Goal: Task Accomplishment & Management: Manage account settings

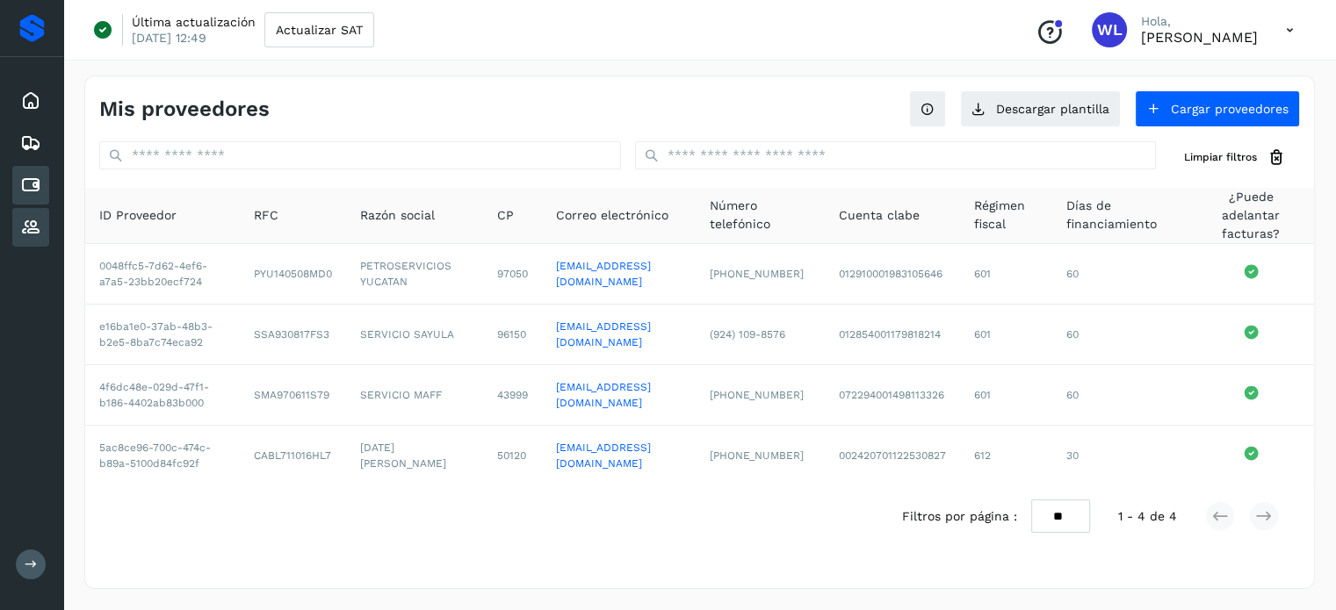
click at [44, 192] on div "Cuentas por pagar" at bounding box center [30, 185] width 37 height 39
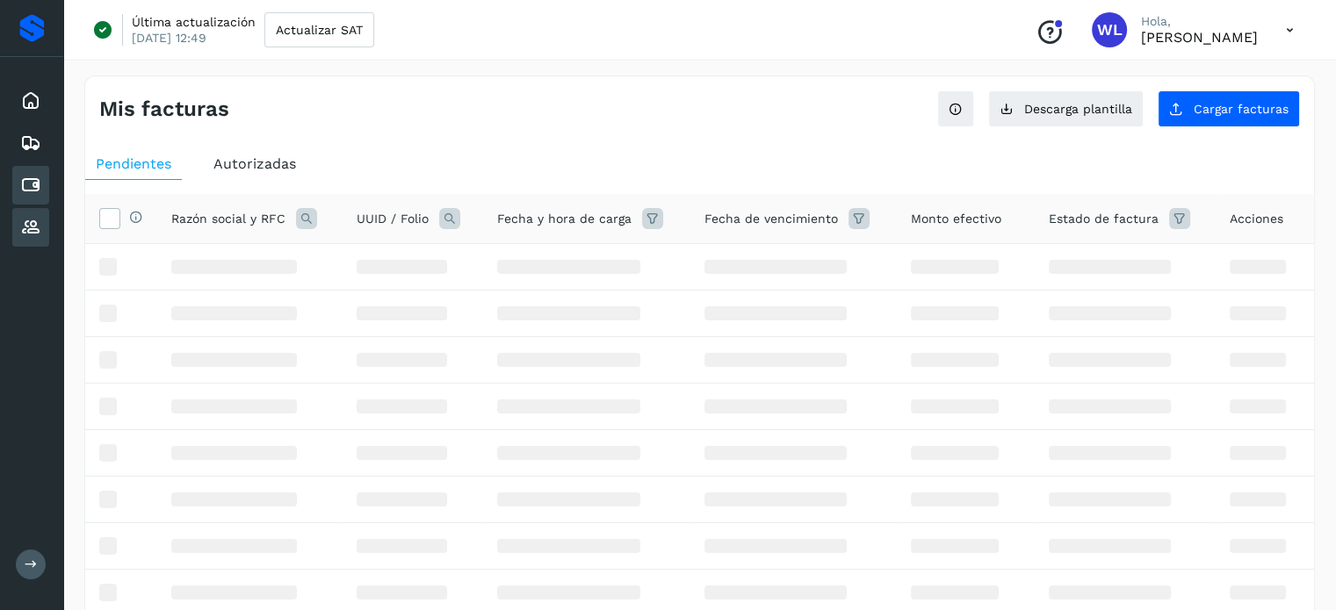
click at [37, 217] on icon at bounding box center [30, 227] width 21 height 21
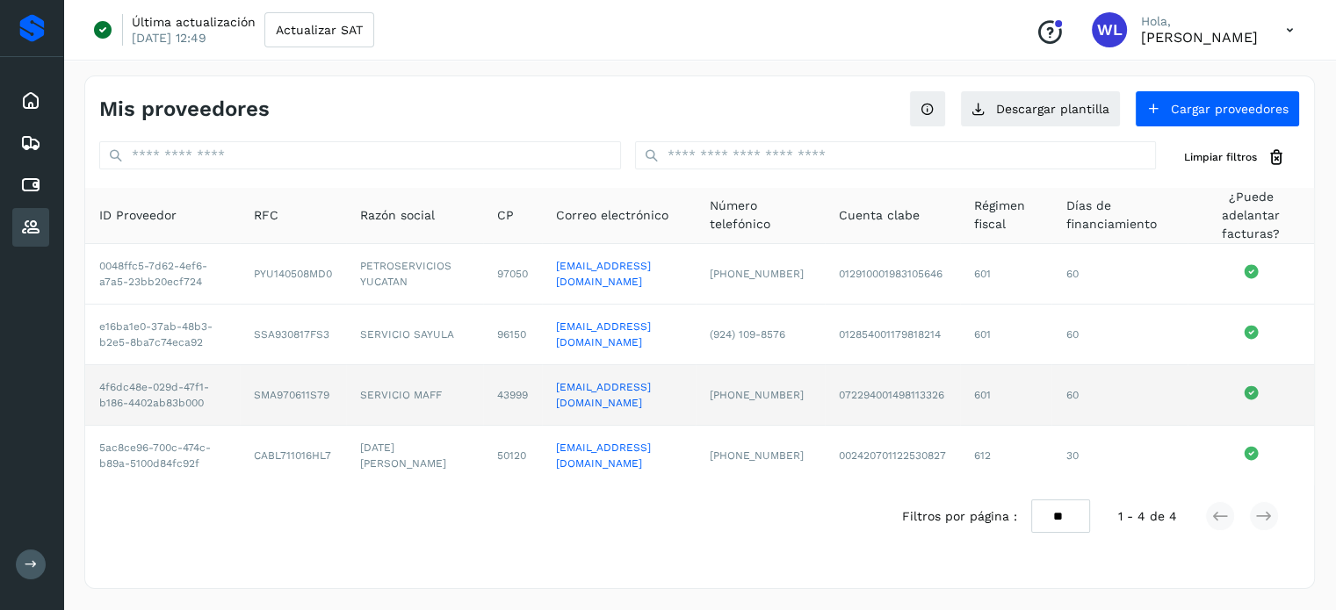
click at [346, 426] on td "SERVICIO MAFF" at bounding box center [414, 395] width 137 height 61
click at [240, 426] on td "SMA970611S79" at bounding box center [293, 395] width 106 height 61
click at [562, 409] on link "[EMAIL_ADDRESS][DOMAIN_NAME]" at bounding box center [603, 395] width 95 height 28
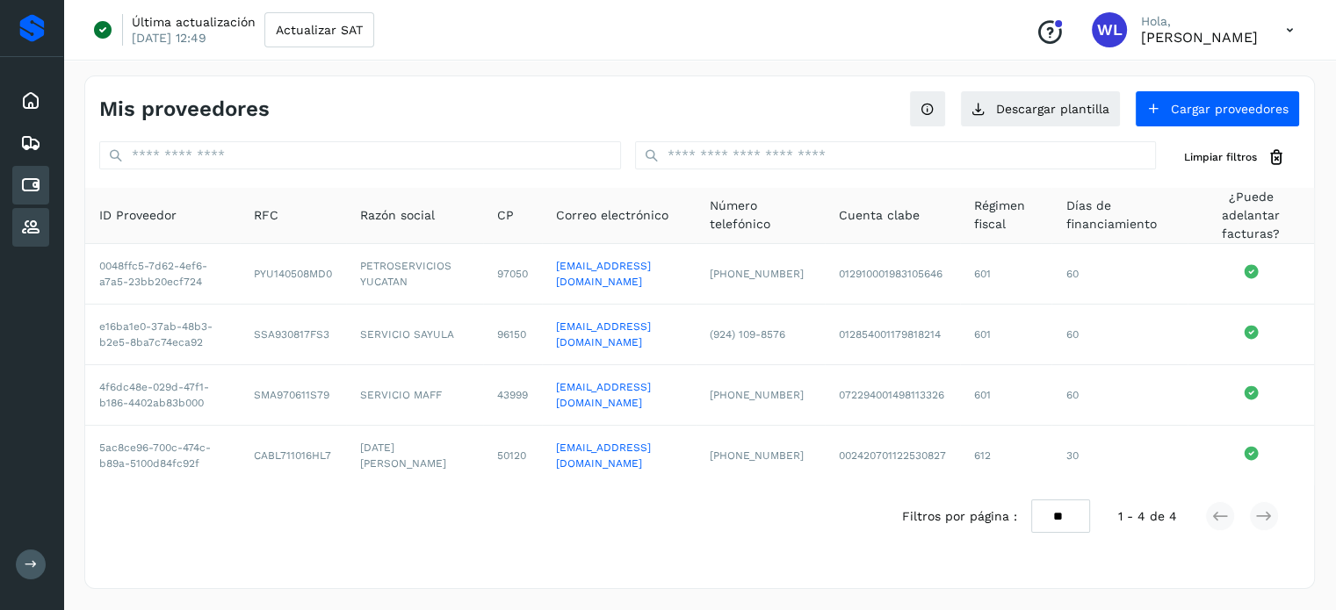
click at [31, 186] on icon at bounding box center [30, 185] width 21 height 21
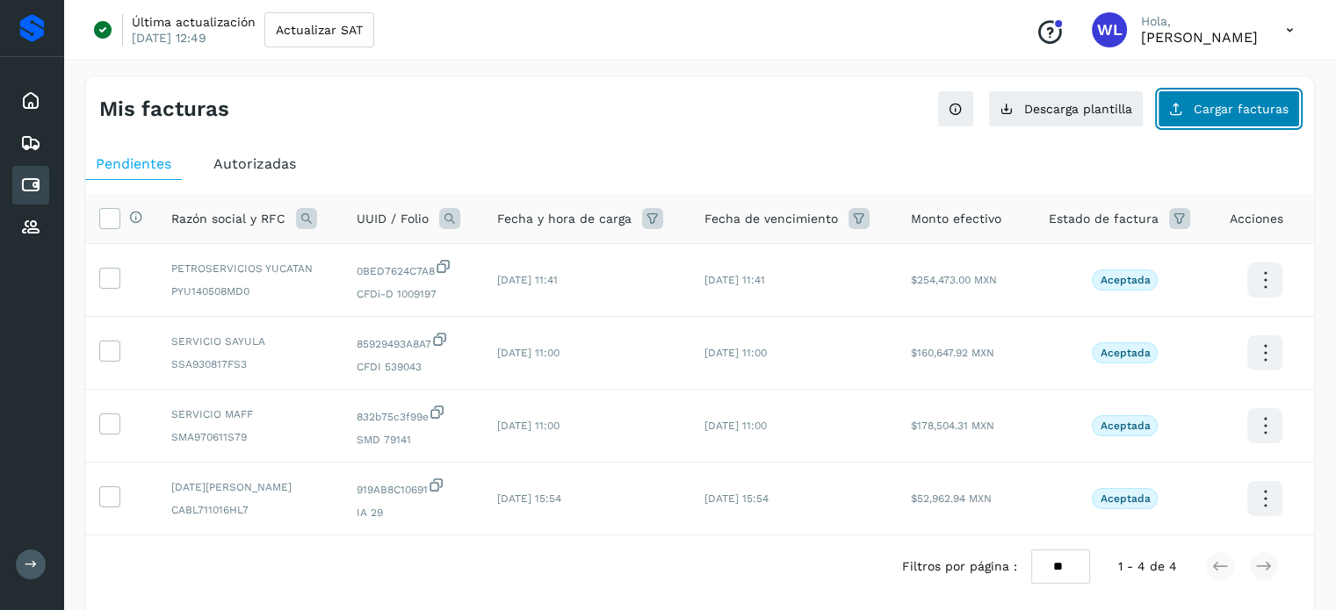
click at [1226, 121] on button "Cargar facturas" at bounding box center [1228, 108] width 142 height 37
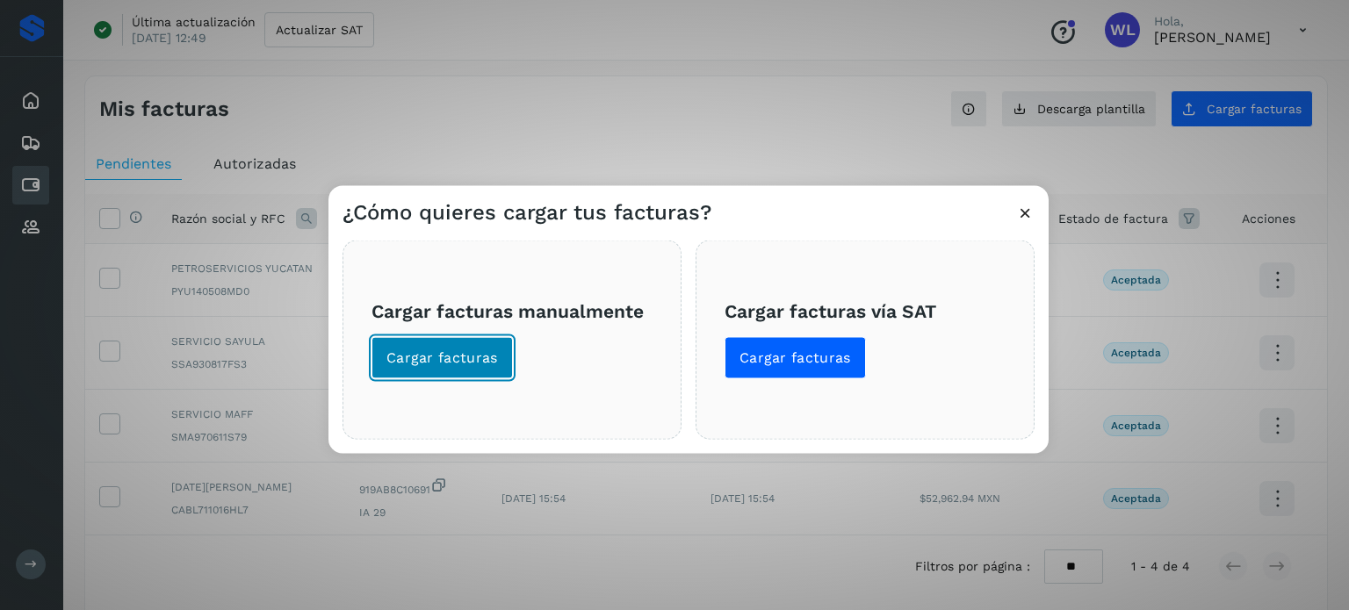
click at [455, 360] on span "Cargar facturas" at bounding box center [442, 357] width 112 height 19
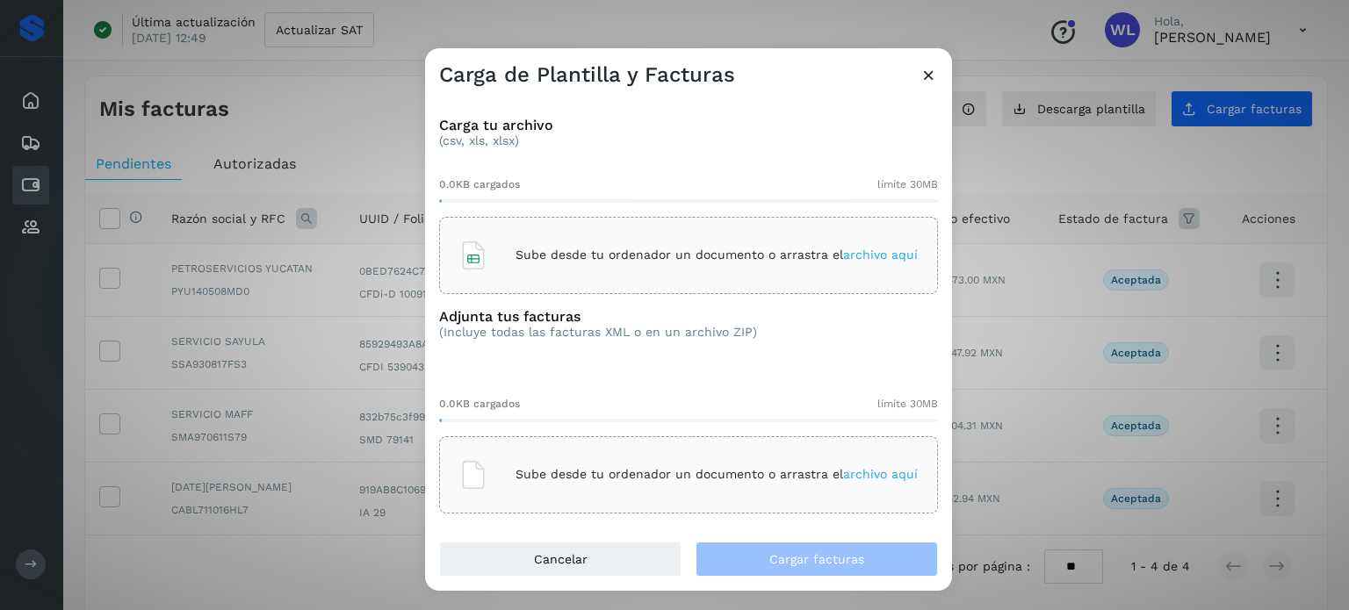
click at [928, 70] on icon at bounding box center [928, 75] width 18 height 18
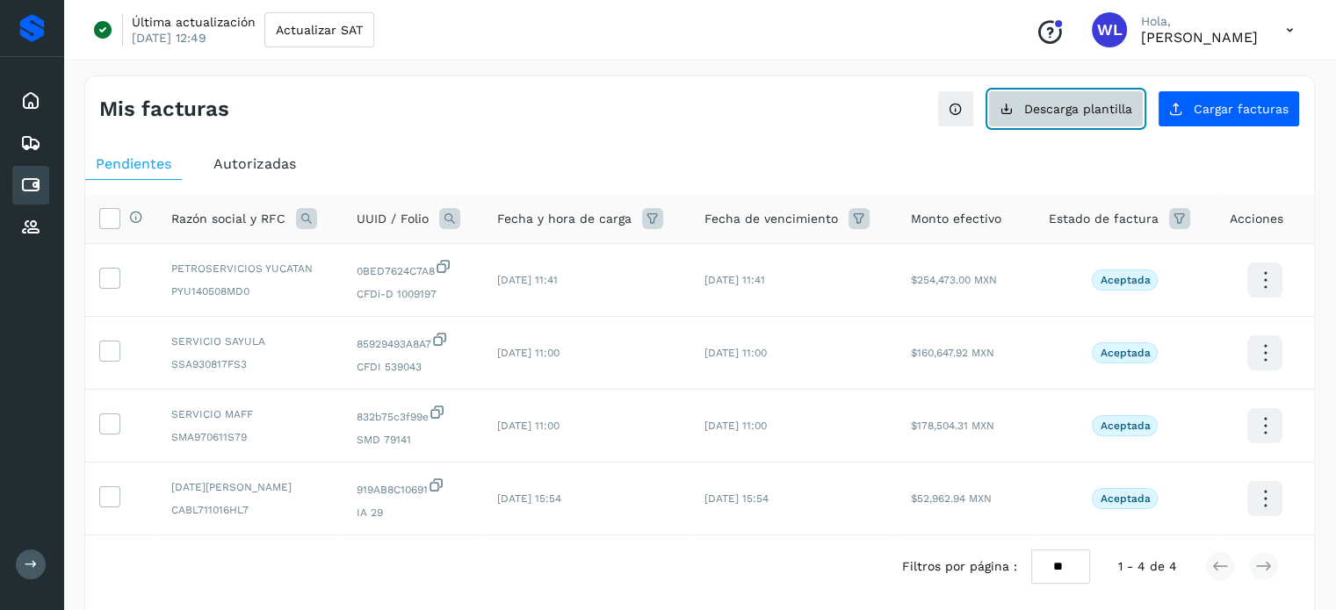
click at [1070, 105] on span "Descarga plantilla" at bounding box center [1078, 109] width 108 height 12
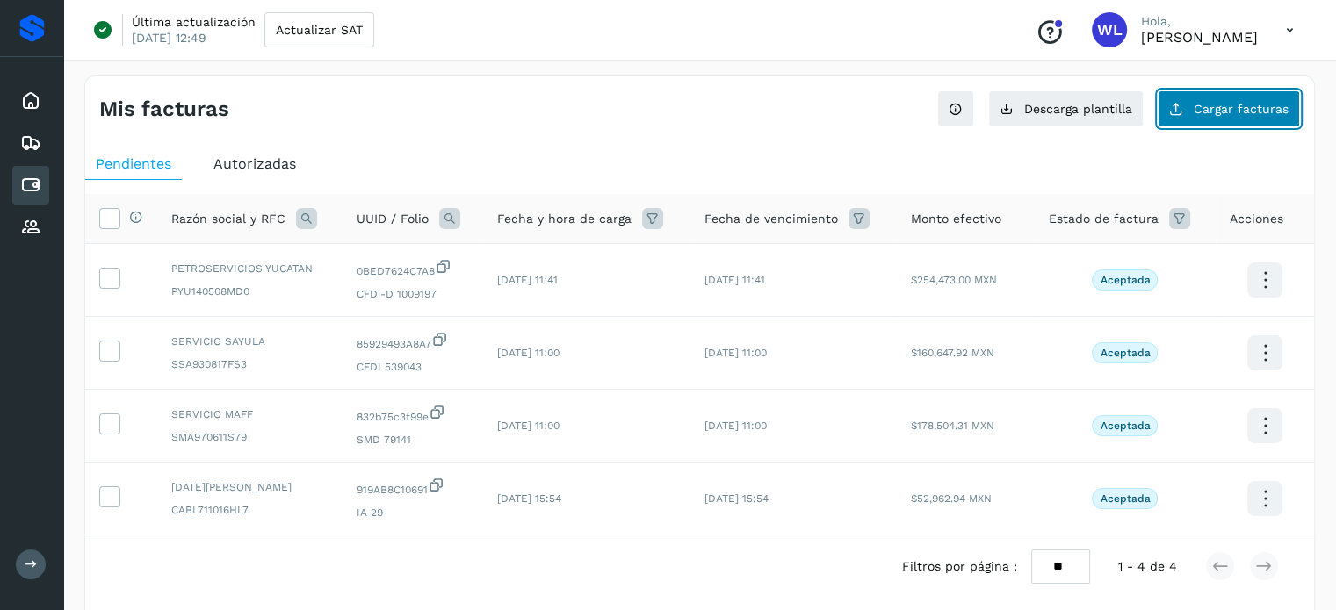
click at [1236, 115] on button "Cargar facturas" at bounding box center [1228, 108] width 142 height 37
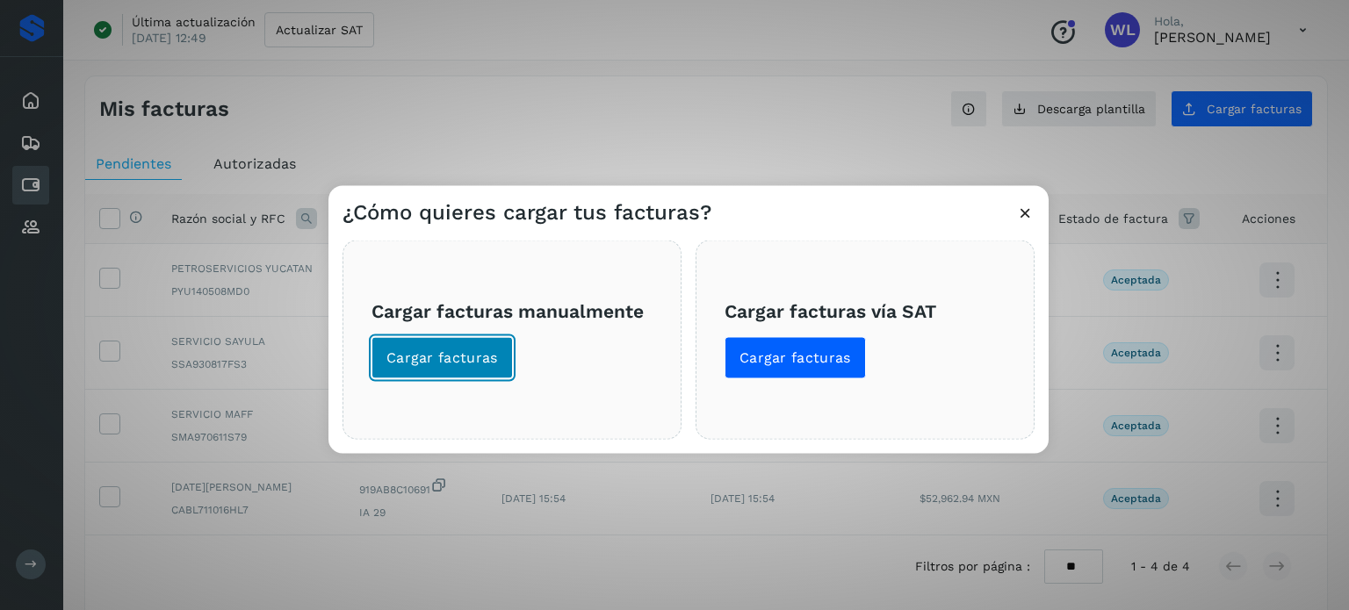
click at [420, 346] on button "Cargar facturas" at bounding box center [441, 357] width 141 height 42
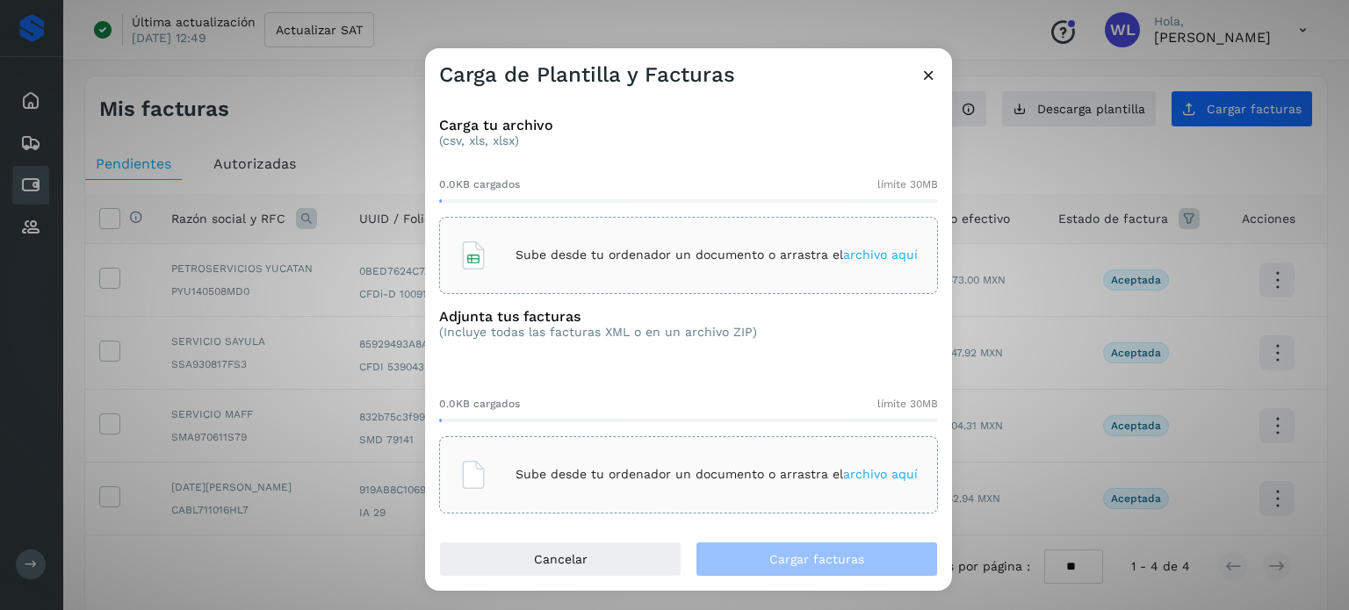
click at [660, 254] on p "Sube desde tu ordenador un documento o arrastra el archivo aquí" at bounding box center [716, 255] width 402 height 15
click at [755, 472] on p "Sube desde tu ordenador un documento o arrastra el archivo aquí" at bounding box center [716, 474] width 402 height 15
click at [583, 489] on div "Sube desde tu ordenador un documento o arrastra el archivo aquí" at bounding box center [688, 474] width 458 height 47
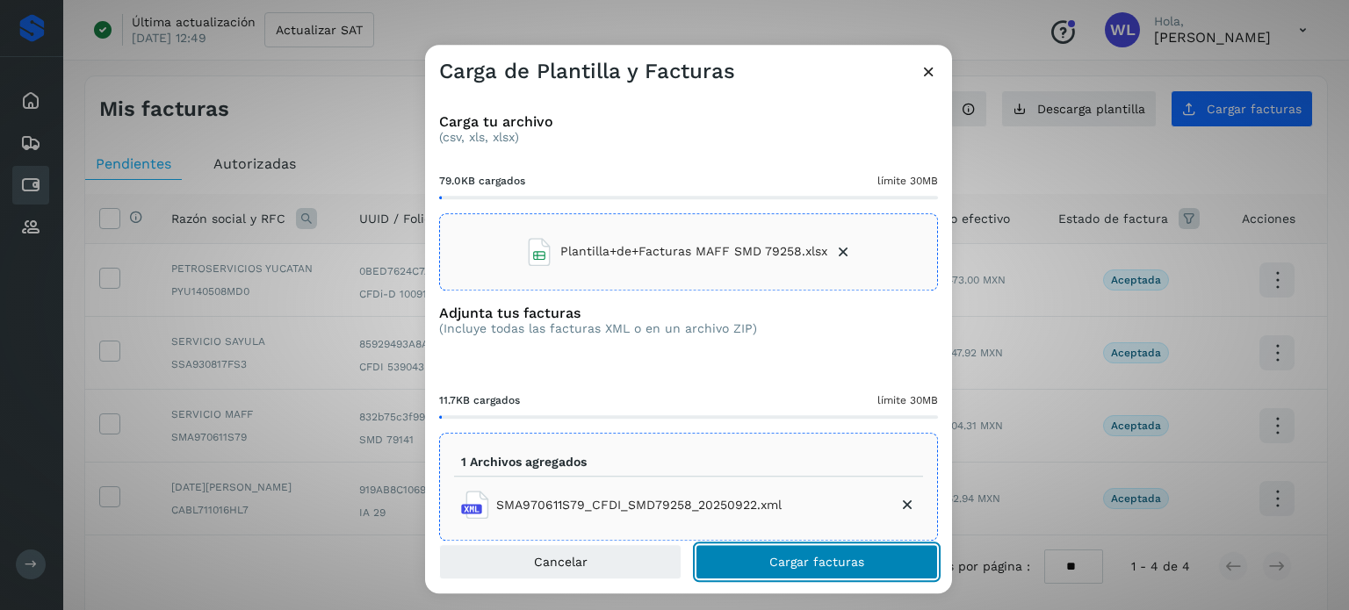
click at [822, 562] on span "Cargar facturas" at bounding box center [816, 562] width 95 height 12
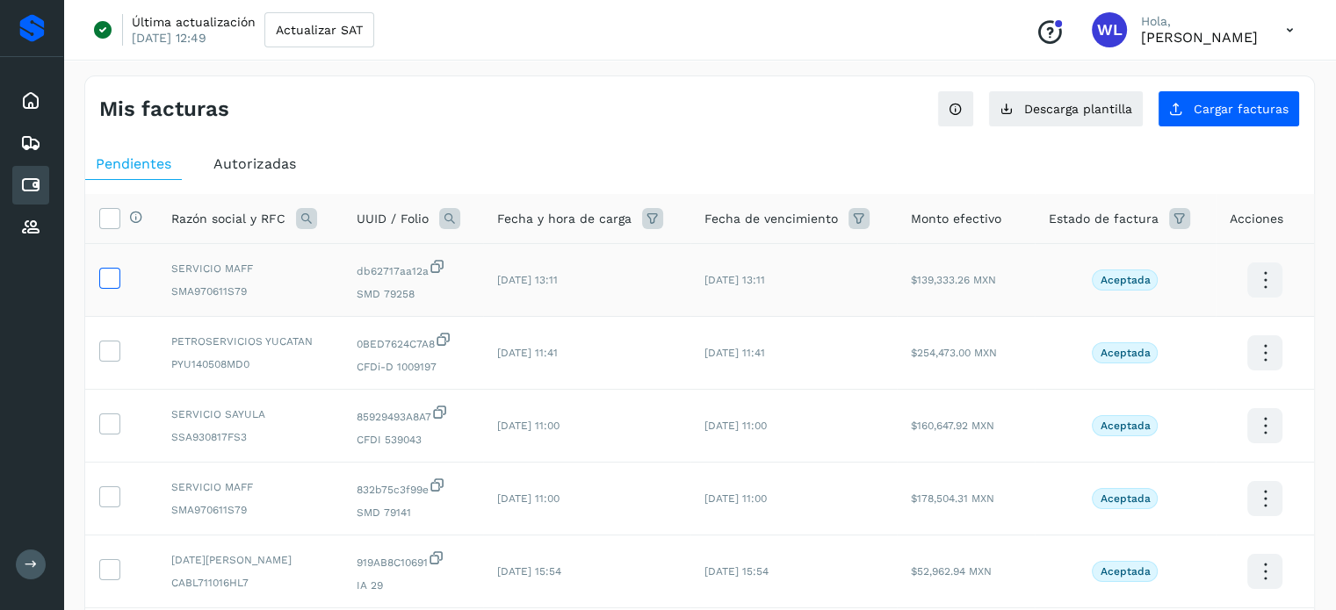
click at [106, 281] on icon at bounding box center [109, 277] width 18 height 18
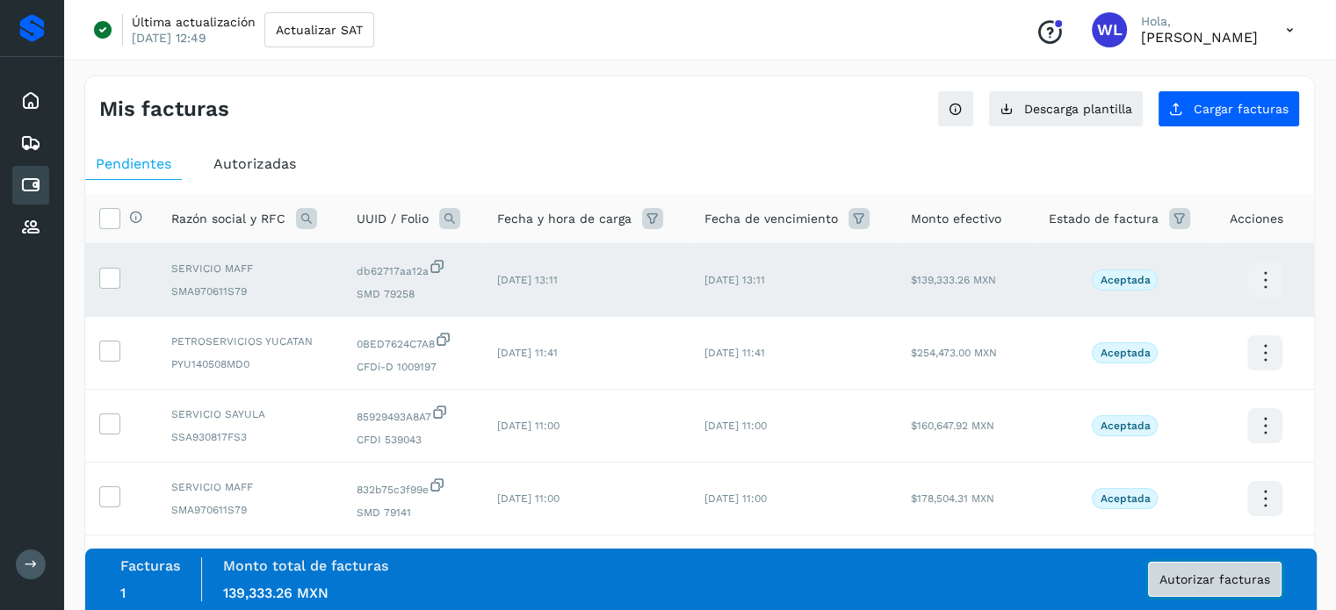
click at [1215, 584] on span "Autorizar facturas" at bounding box center [1214, 579] width 111 height 12
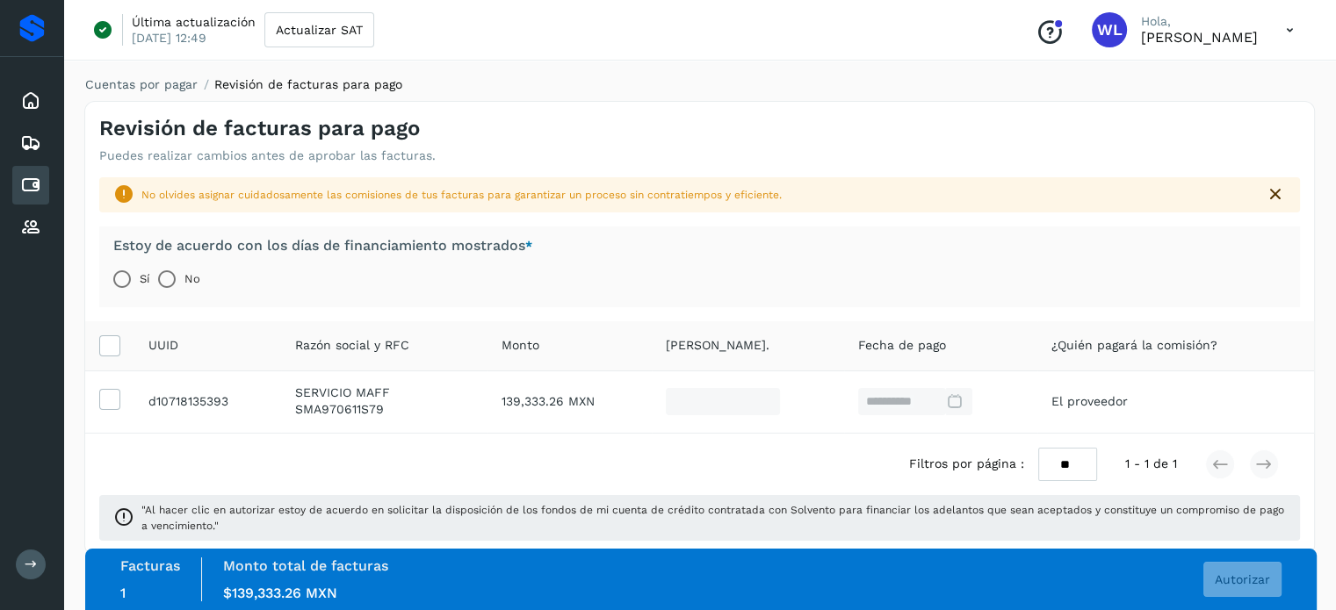
scroll to position [24, 0]
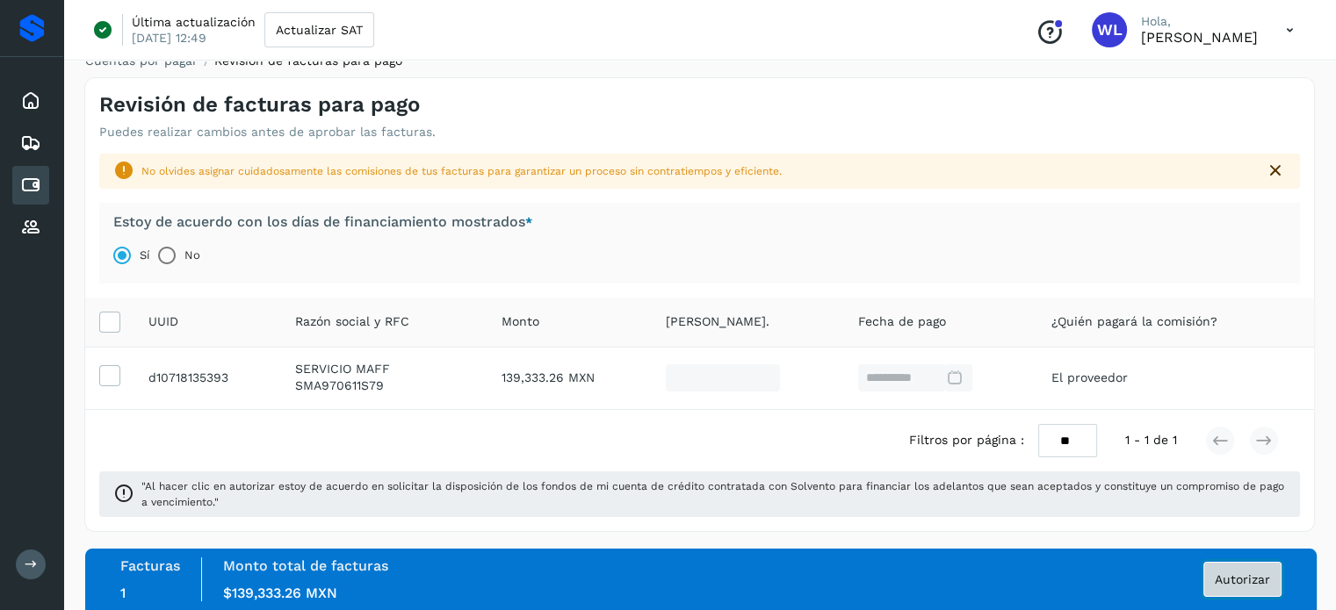
click at [1240, 584] on span "Autorizar" at bounding box center [1242, 579] width 55 height 12
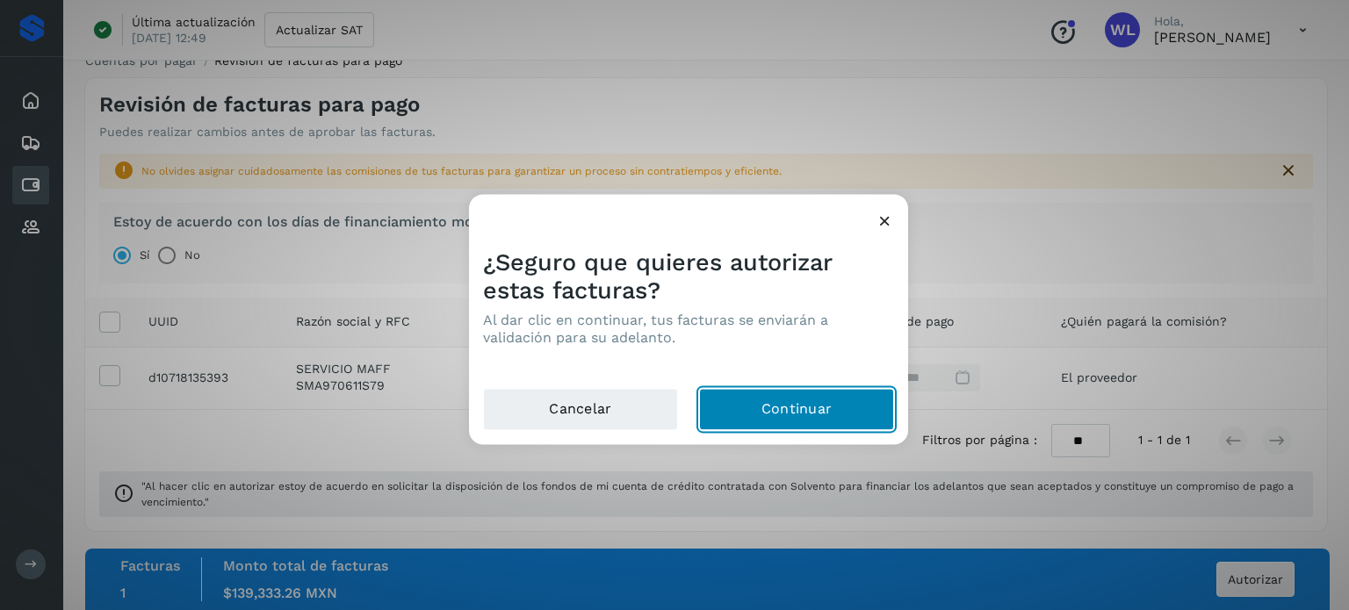
click at [818, 417] on button "Continuar" at bounding box center [796, 409] width 195 height 42
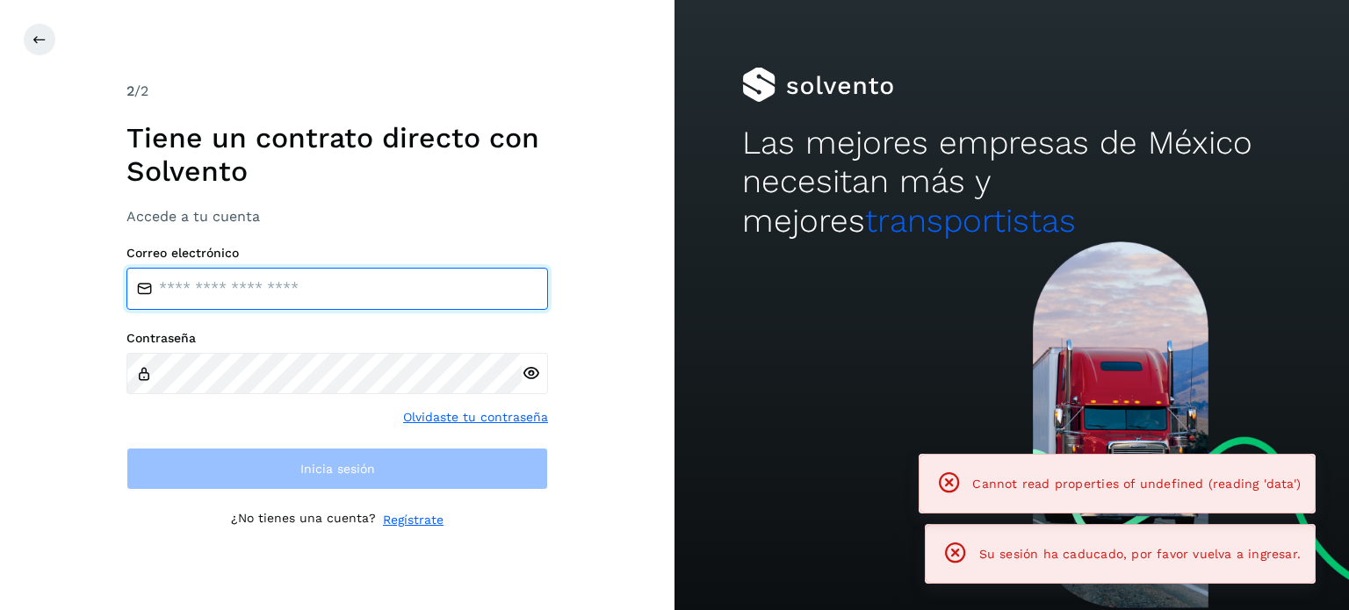
click at [337, 287] on input "email" at bounding box center [337, 289] width 422 height 42
type input "**********"
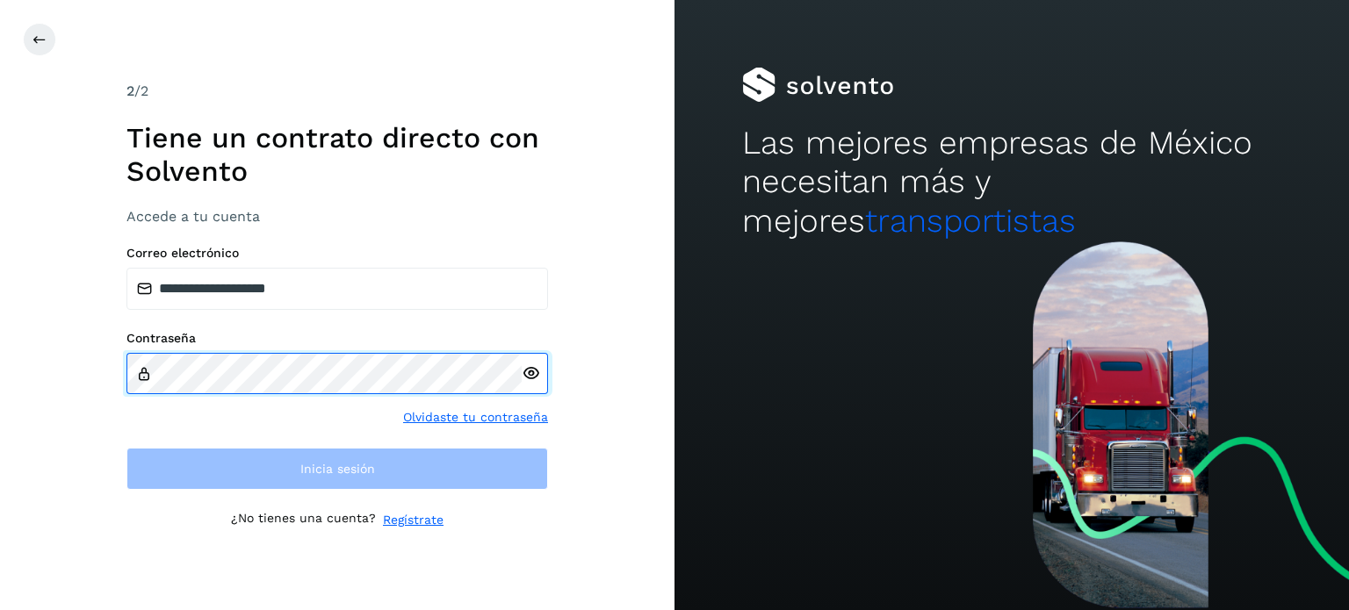
click at [7, 357] on div "**********" at bounding box center [337, 305] width 674 height 610
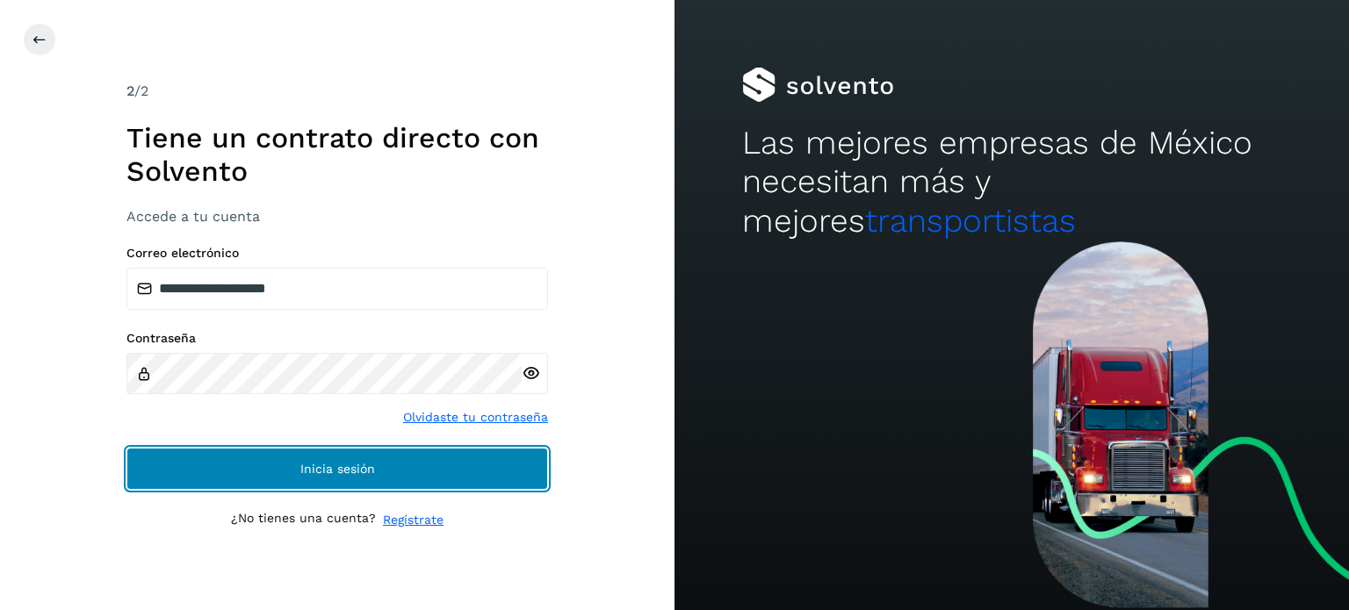
click at [387, 469] on button "Inicia sesión" at bounding box center [337, 469] width 422 height 42
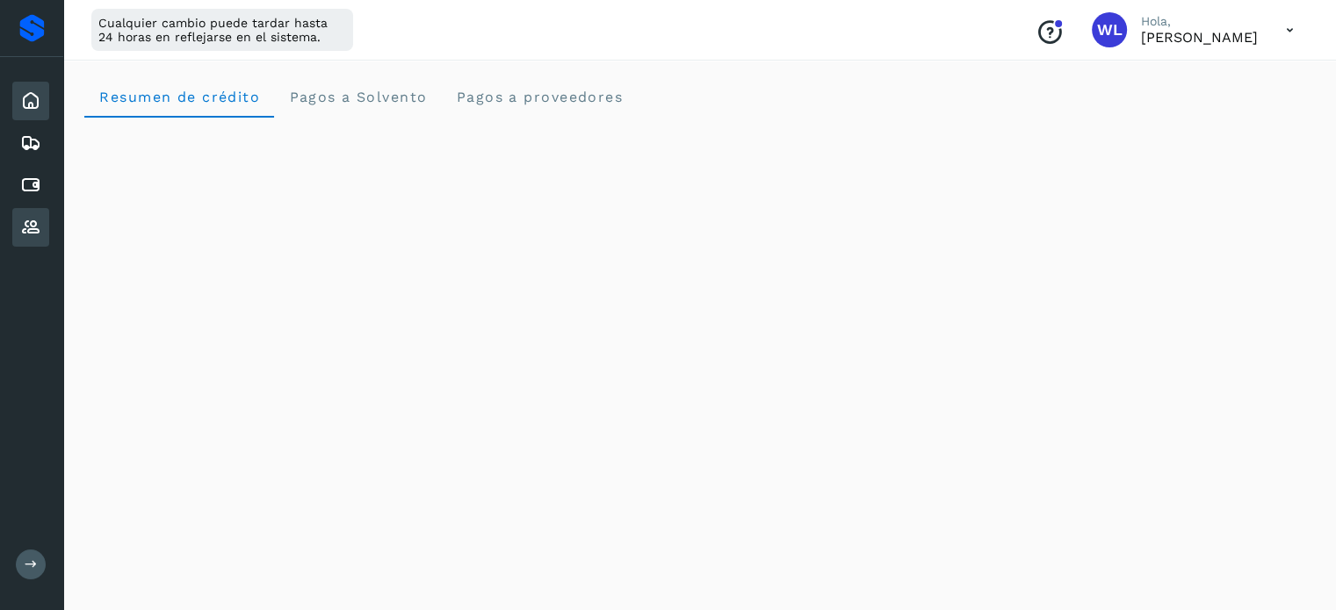
click at [20, 224] on icon at bounding box center [30, 227] width 21 height 21
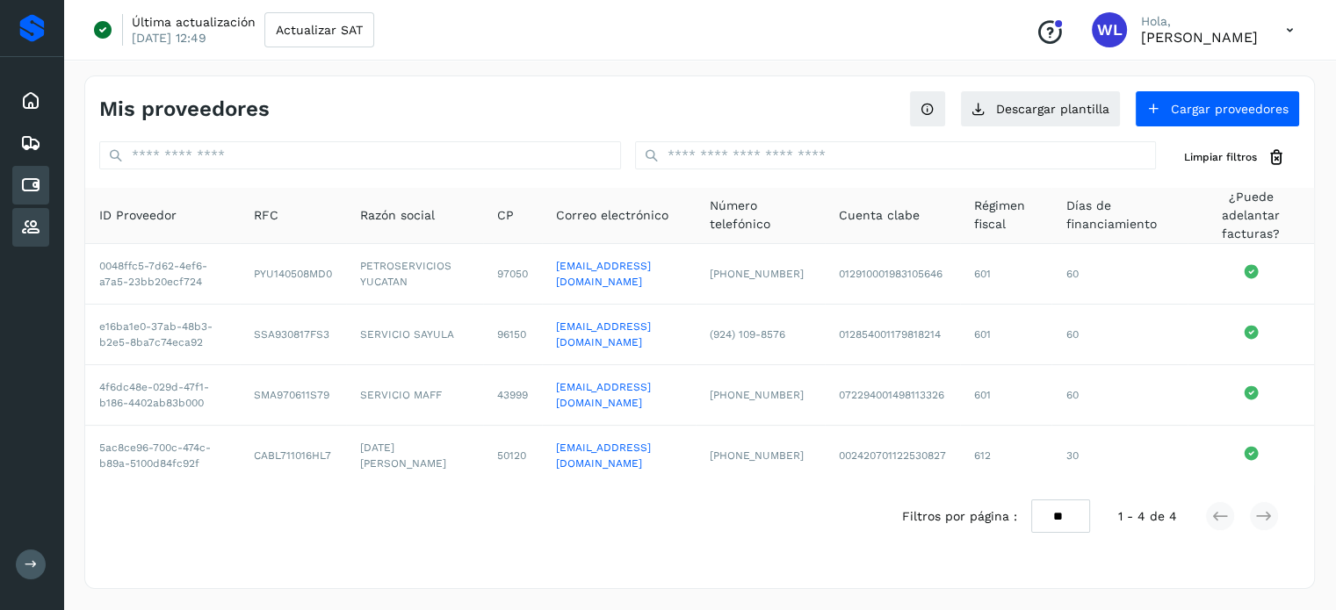
click at [40, 176] on icon at bounding box center [30, 185] width 21 height 21
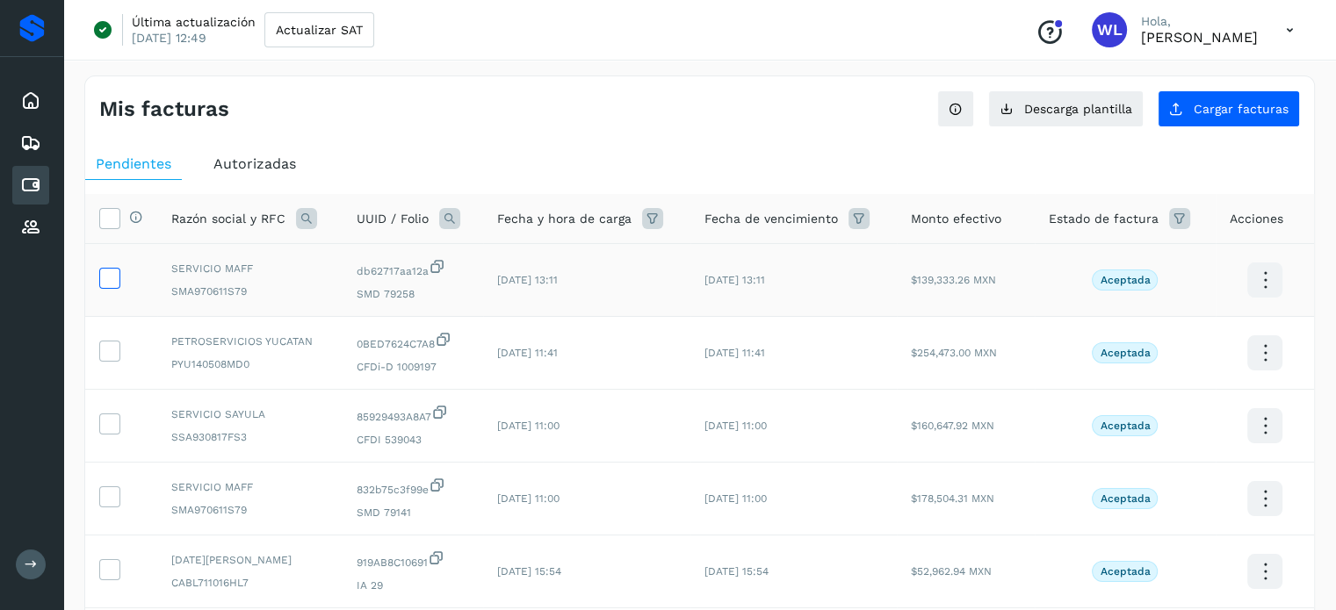
click at [112, 278] on icon at bounding box center [109, 277] width 18 height 18
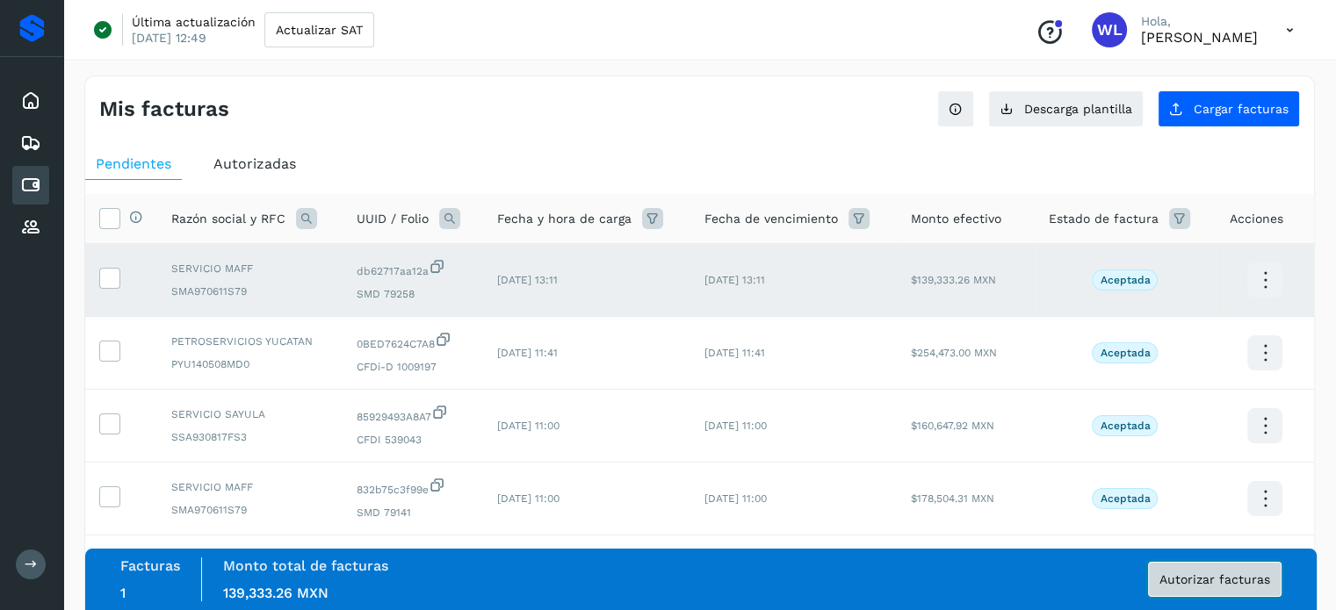
click at [1240, 583] on span "Autorizar facturas" at bounding box center [1214, 579] width 111 height 12
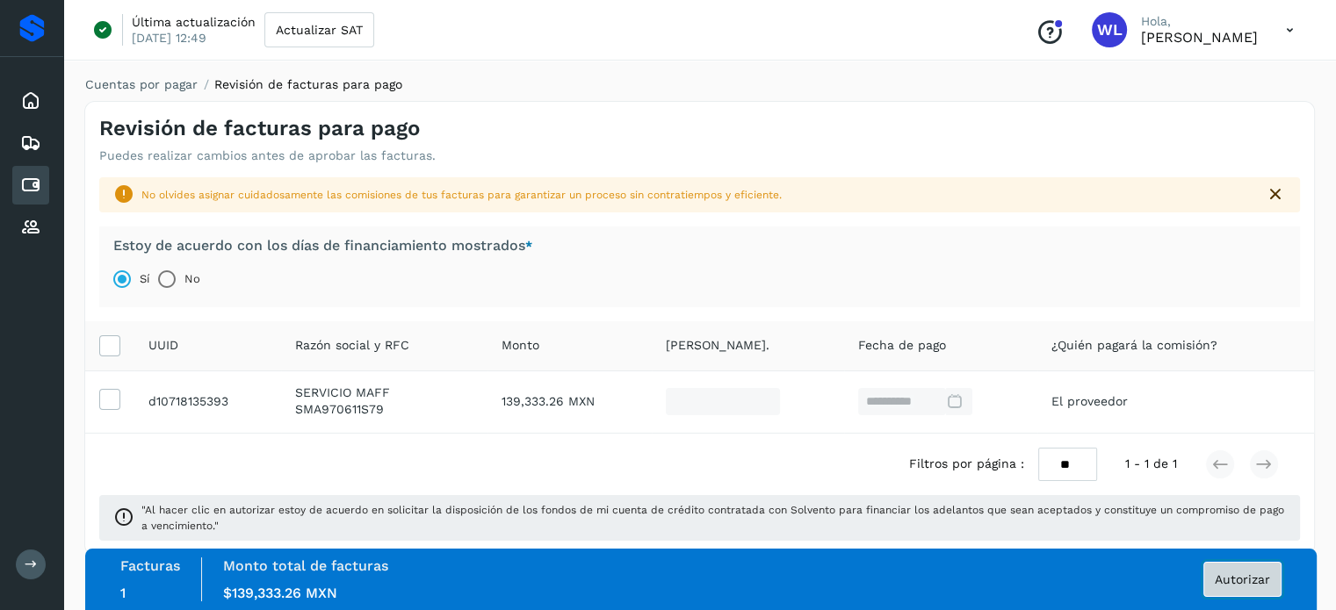
click at [1246, 575] on span "Autorizar" at bounding box center [1242, 579] width 55 height 12
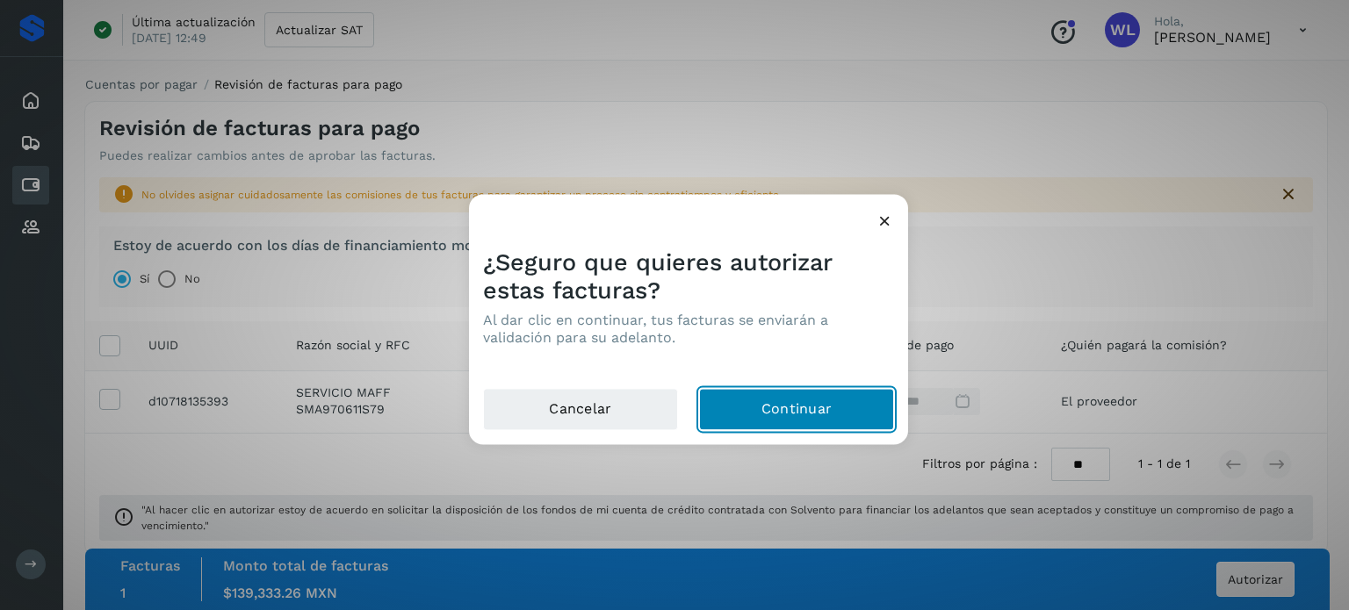
click at [775, 405] on button "Continuar" at bounding box center [796, 409] width 195 height 42
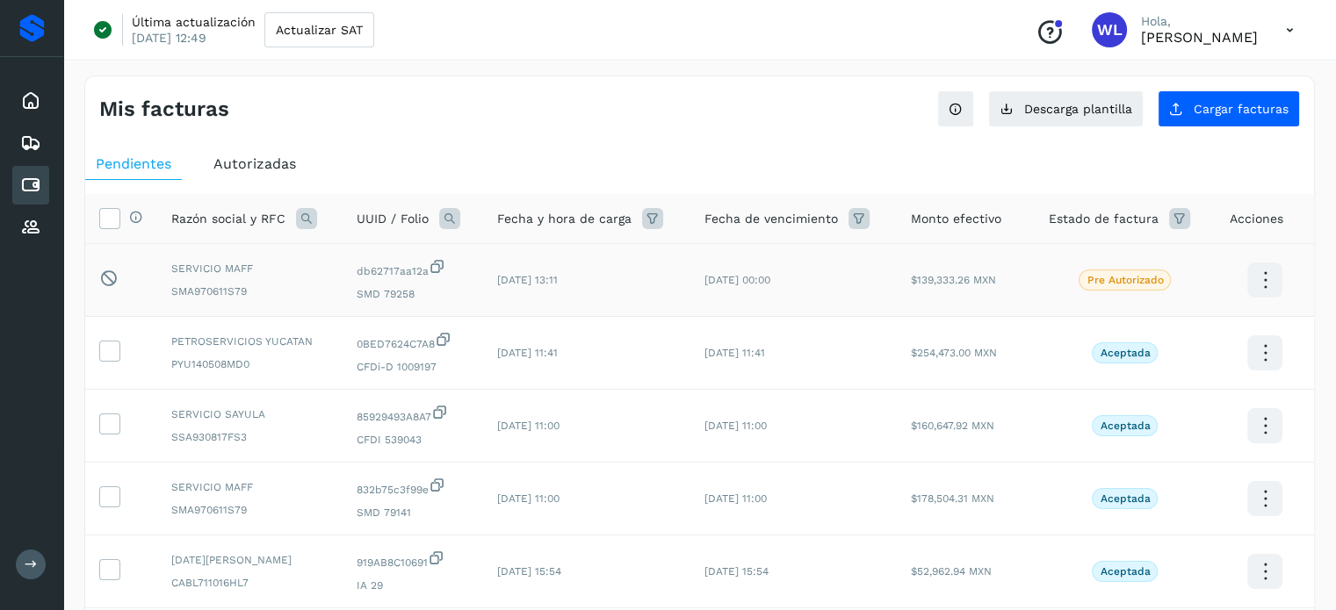
click at [1275, 278] on icon at bounding box center [1263, 280] width 41 height 41
click at [868, 110] on div at bounding box center [668, 305] width 1336 height 610
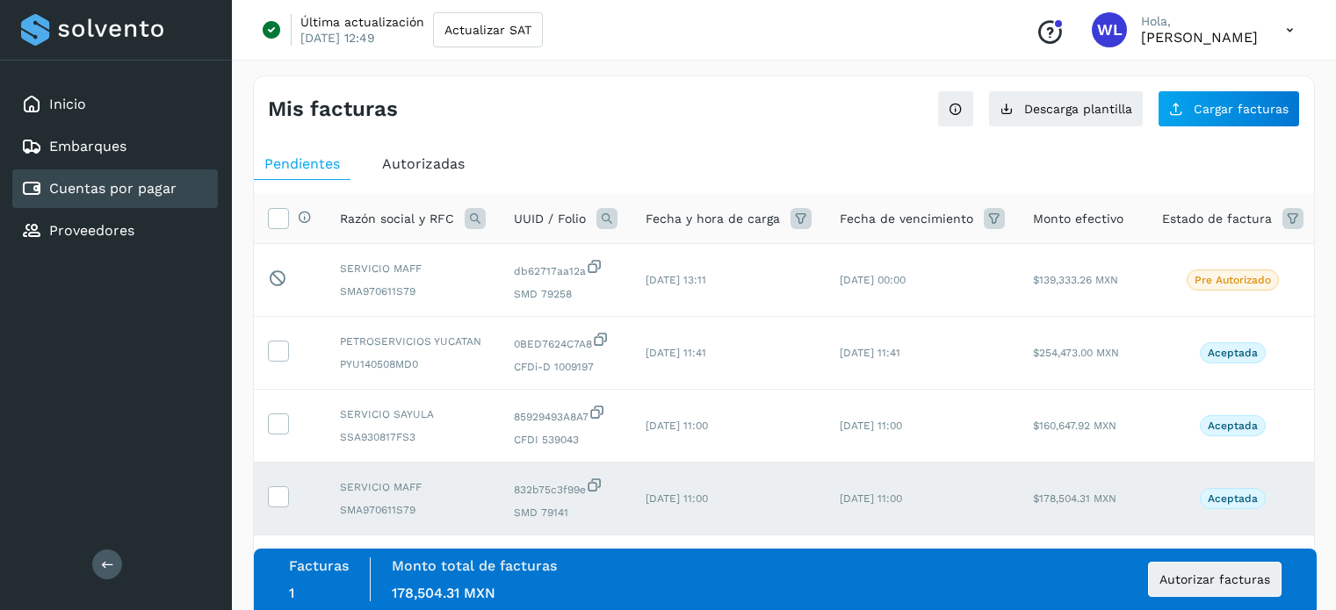
scroll to position [97, 0]
